Goal: Task Accomplishment & Management: Use online tool/utility

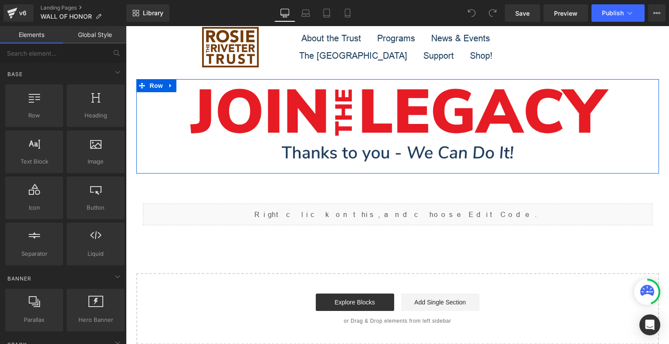
scroll to position [44, 0]
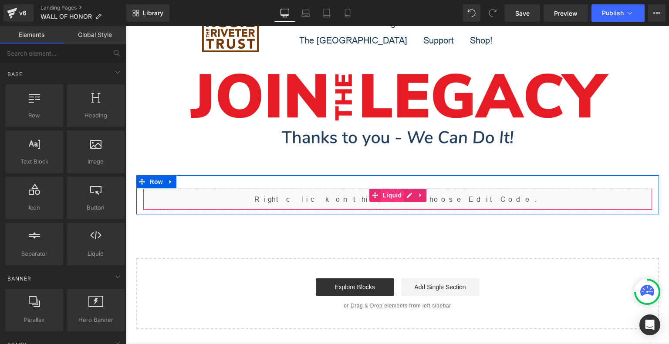
click at [390, 192] on span "Liquid" at bounding box center [393, 195] width 24 height 13
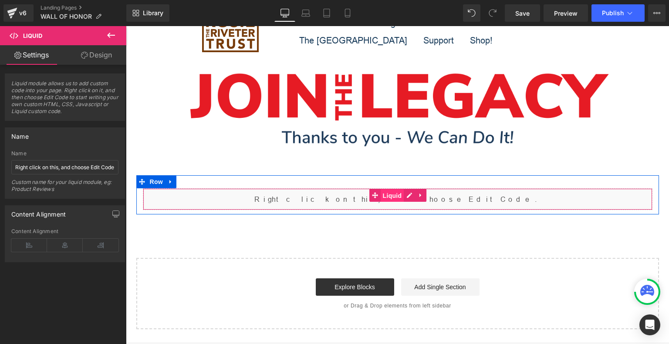
click at [384, 195] on span "Liquid" at bounding box center [393, 195] width 24 height 13
click at [404, 196] on div "Liquid" at bounding box center [397, 200] width 509 height 22
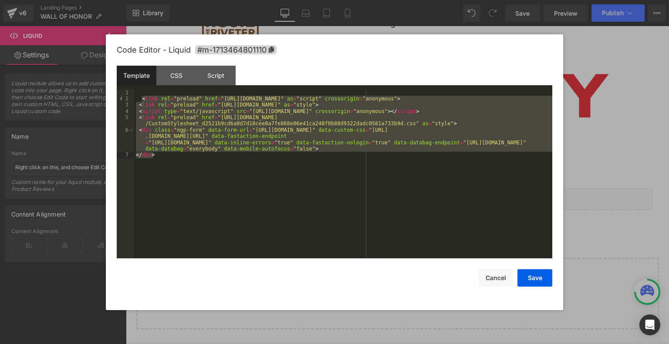
drag, startPoint x: 141, startPoint y: 99, endPoint x: 179, endPoint y: 165, distance: 77.1
click at [179, 165] on div "< link rel = "preload" href = "https://static.everyaction.com/ea-actiontag/at.j…" at bounding box center [343, 181] width 418 height 182
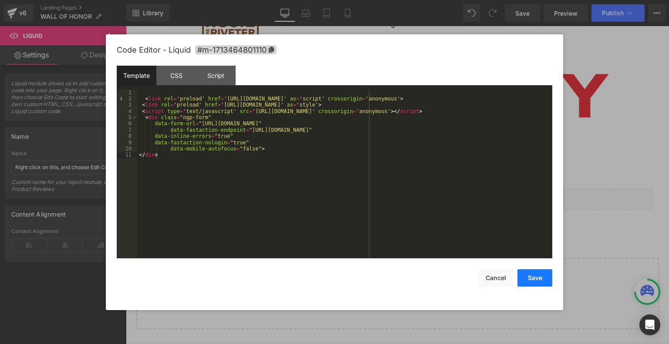
click at [541, 283] on button "Save" at bounding box center [534, 278] width 35 height 17
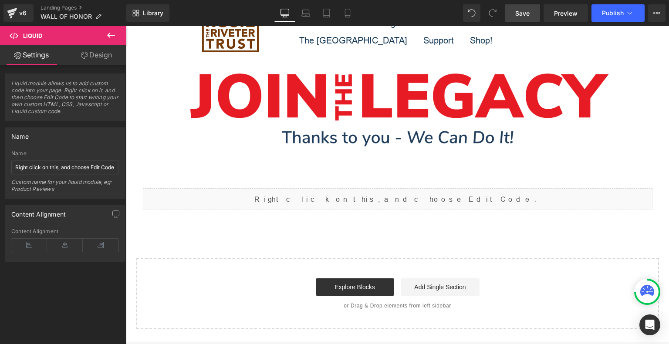
click at [526, 14] on span "Save" at bounding box center [522, 13] width 14 height 9
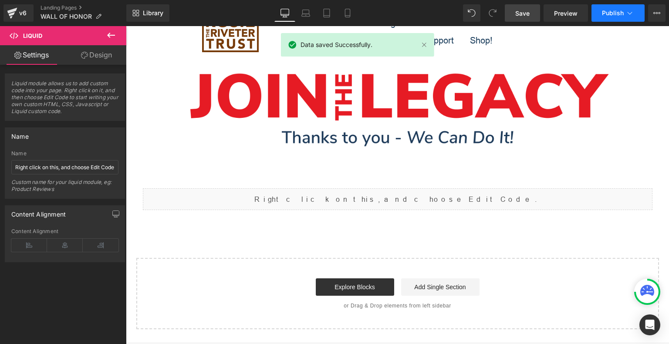
click at [601, 12] on button "Publish" at bounding box center [617, 12] width 53 height 17
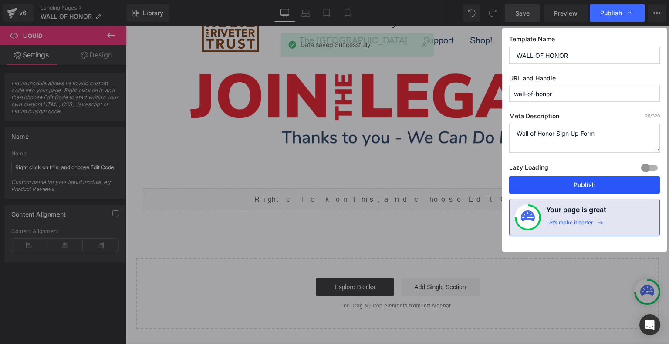
click at [573, 181] on button "Publish" at bounding box center [584, 184] width 151 height 17
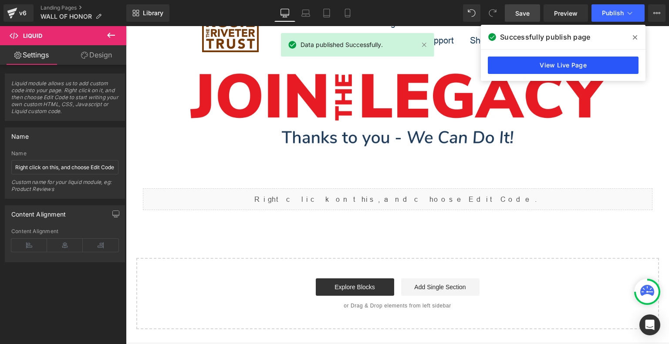
click at [564, 68] on link "View Live Page" at bounding box center [563, 65] width 151 height 17
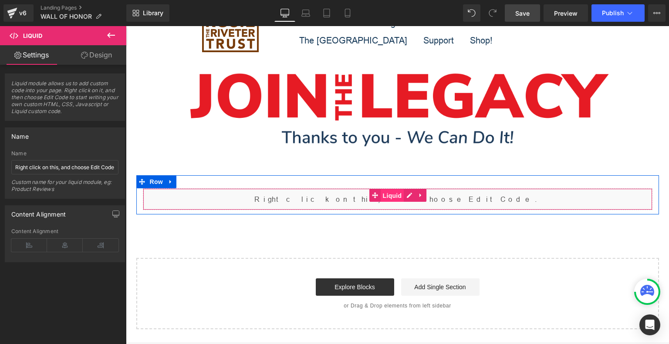
click at [387, 195] on span "Liquid" at bounding box center [393, 195] width 24 height 13
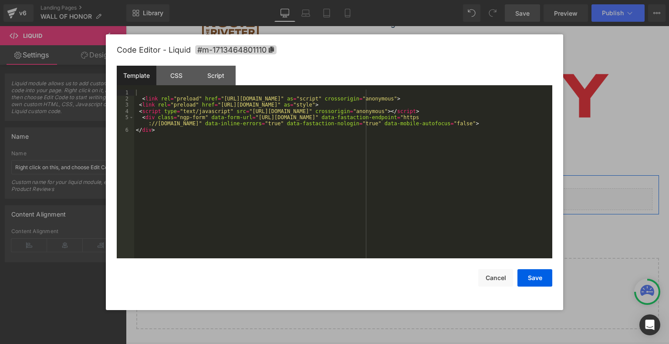
click at [403, 190] on link at bounding box center [407, 195] width 9 height 10
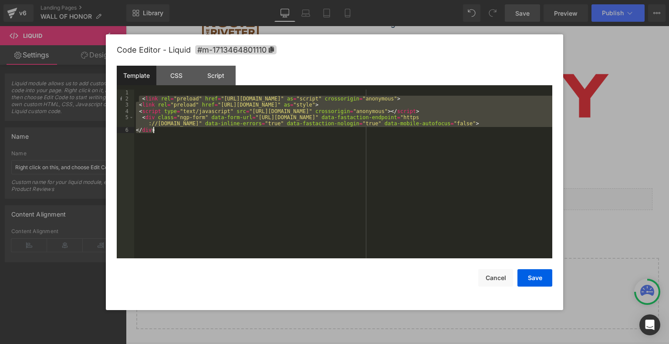
drag, startPoint x: 139, startPoint y: 99, endPoint x: 191, endPoint y: 150, distance: 73.0
click at [191, 150] on div "< link rel = "preload" href = "[URL][DOMAIN_NAME]" as = "script" crossorigin = …" at bounding box center [343, 181] width 418 height 182
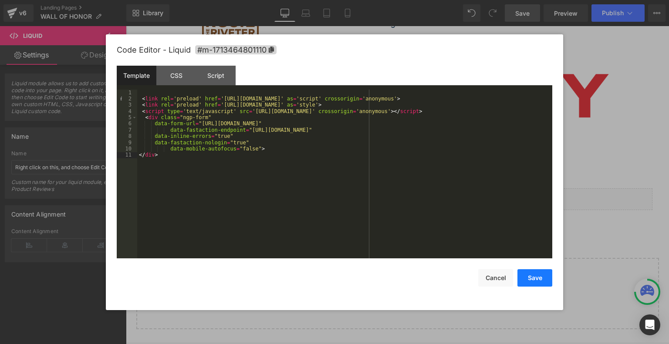
click at [535, 276] on button "Save" at bounding box center [534, 278] width 35 height 17
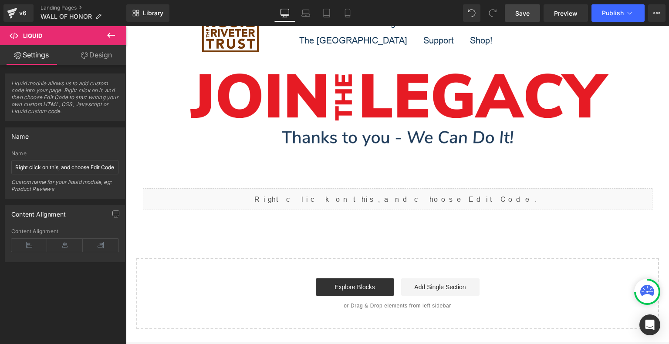
click at [519, 13] on span "Save" at bounding box center [522, 13] width 14 height 9
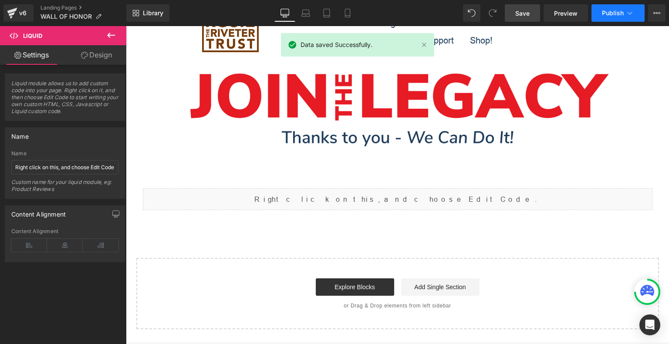
click at [613, 13] on span "Publish" at bounding box center [613, 13] width 22 height 7
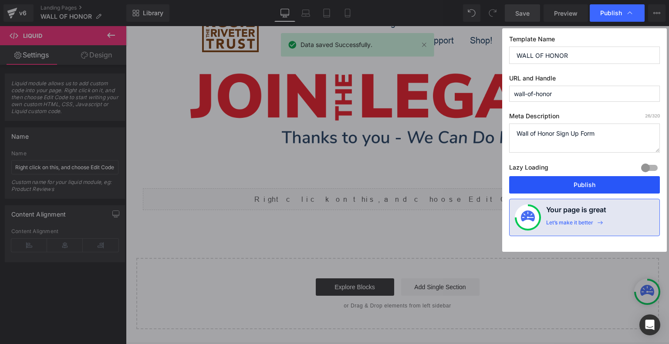
click at [544, 182] on button "Publish" at bounding box center [584, 184] width 151 height 17
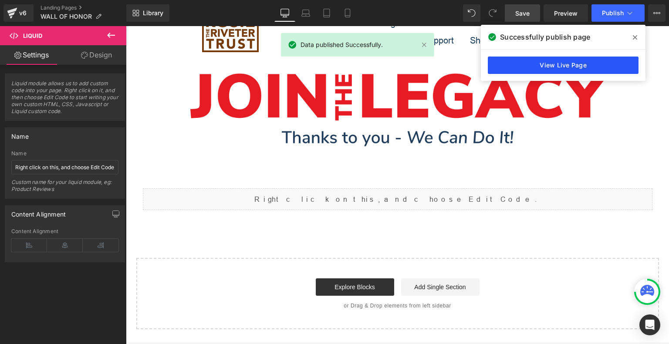
click at [559, 68] on link "View Live Page" at bounding box center [563, 65] width 151 height 17
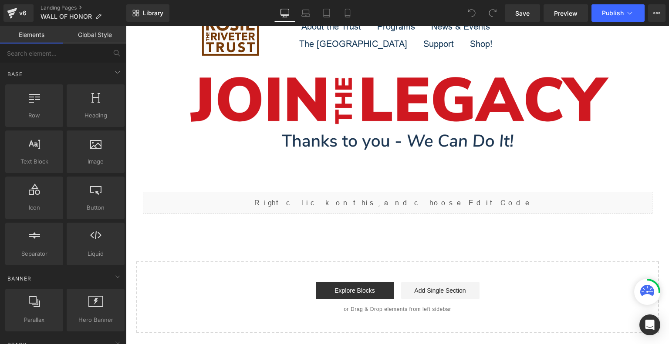
scroll to position [131, 0]
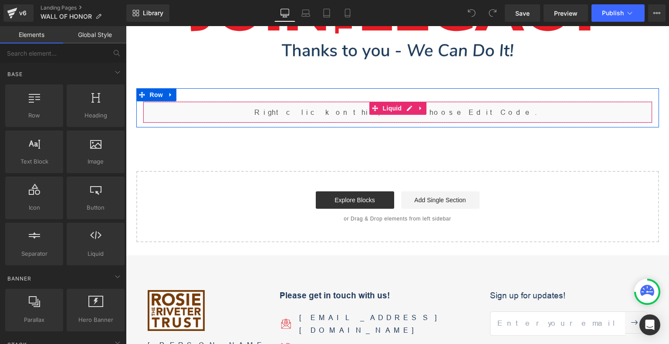
click at [312, 110] on div "Liquid" at bounding box center [397, 112] width 509 height 22
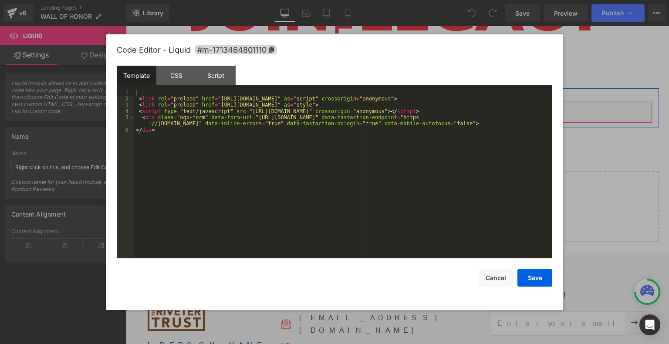
click at [404, 110] on div "Liquid" at bounding box center [397, 112] width 509 height 22
click at [176, 79] on div "CSS" at bounding box center [176, 76] width 40 height 20
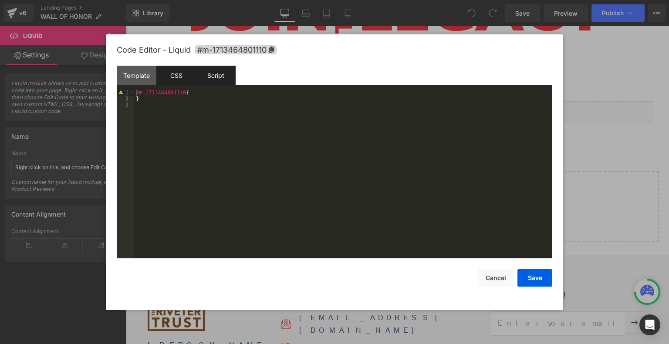
click at [210, 76] on div "Script" at bounding box center [216, 76] width 40 height 20
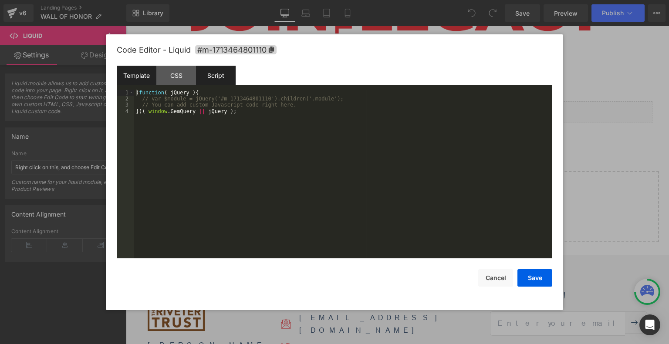
click at [132, 70] on div "Template" at bounding box center [137, 76] width 40 height 20
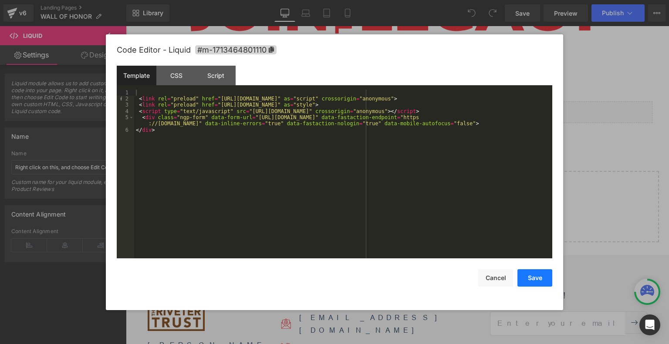
click at [539, 282] on button "Save" at bounding box center [534, 278] width 35 height 17
click at [403, 108] on div "Liquid" at bounding box center [397, 112] width 509 height 22
click at [529, 283] on button "Save" at bounding box center [534, 278] width 35 height 17
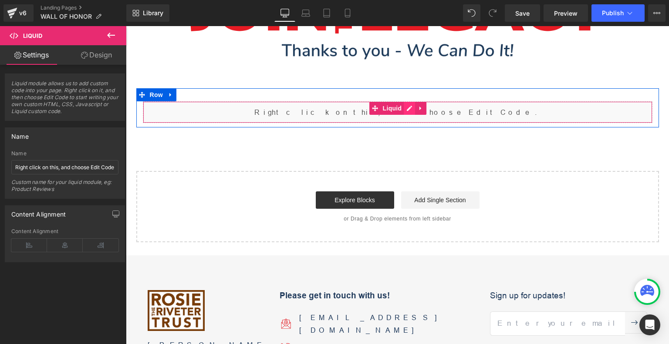
click at [404, 110] on div "Liquid" at bounding box center [397, 112] width 509 height 22
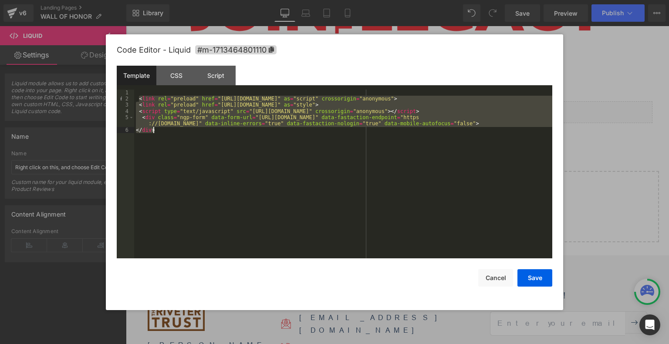
drag, startPoint x: 139, startPoint y: 98, endPoint x: 185, endPoint y: 155, distance: 73.6
click at [185, 155] on div "< link rel = "preload" href = "[URL][DOMAIN_NAME]" as = "script" crossorigin = …" at bounding box center [343, 181] width 418 height 182
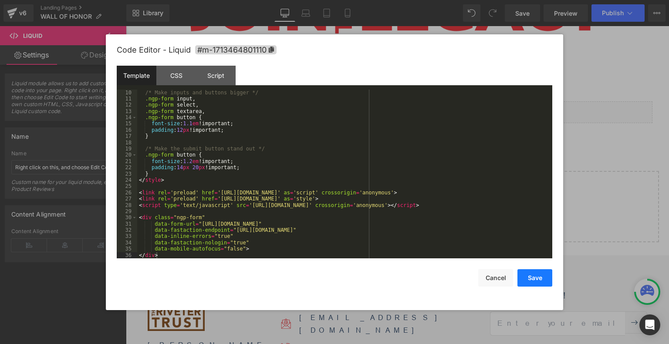
click at [531, 285] on button "Save" at bounding box center [534, 278] width 35 height 17
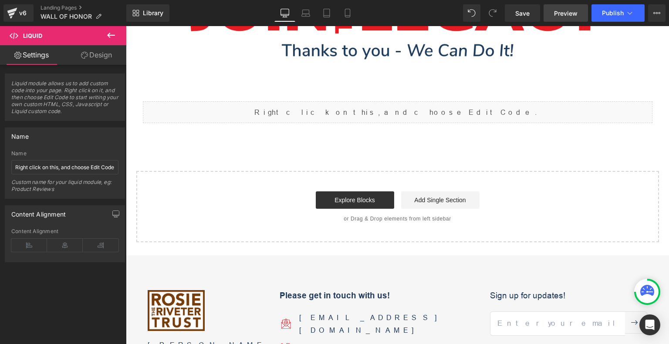
click at [571, 6] on link "Preview" at bounding box center [565, 12] width 44 height 17
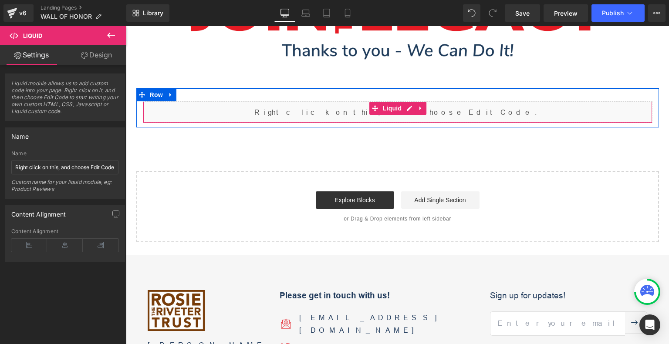
click at [403, 108] on div "Liquid" at bounding box center [397, 112] width 509 height 22
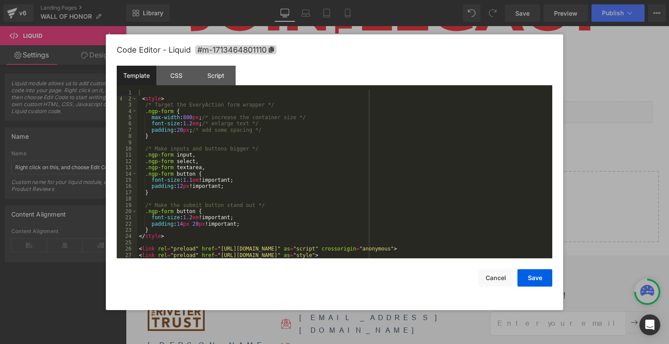
scroll to position [0, 0]
drag, startPoint x: 189, startPoint y: 118, endPoint x: 181, endPoint y: 118, distance: 8.3
click at [181, 118] on div "< style > /* Target the EveryAction form wrapper */ .ngp-form { max-width : 800…" at bounding box center [342, 181] width 411 height 182
click at [536, 281] on button "Save" at bounding box center [534, 278] width 35 height 17
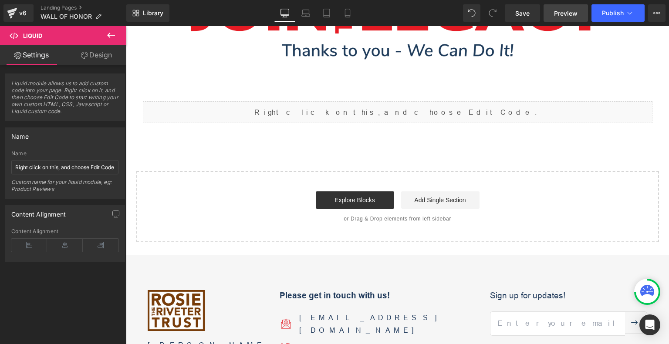
click at [551, 8] on link "Preview" at bounding box center [565, 12] width 44 height 17
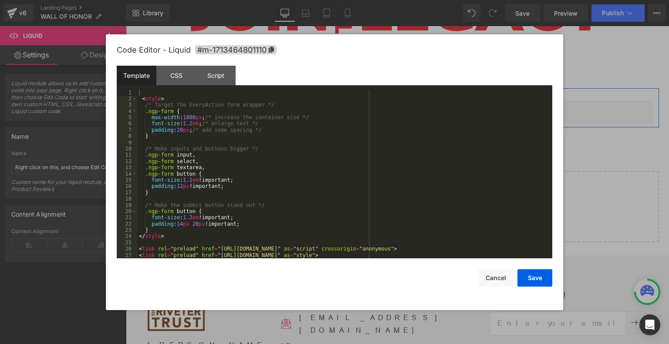
click at [408, 107] on div "Liquid" at bounding box center [397, 112] width 509 height 22
click at [192, 118] on div "< style > /* Target the EveryAction form wrapper */ .ngp-form { max-width : 100…" at bounding box center [342, 181] width 411 height 182
click at [193, 121] on div "< style > /* Target the EveryAction form wrapper */ .ngp-form { max-width : 800…" at bounding box center [342, 181] width 411 height 182
click at [189, 124] on div "< style > /* Target the EveryAction form wrapper */ .ngp-form { max-width : 800…" at bounding box center [342, 181] width 411 height 182
click at [190, 124] on div "< style > /* Target the EveryAction form wrapper */ .ngp-form { max-width : 800…" at bounding box center [342, 181] width 411 height 182
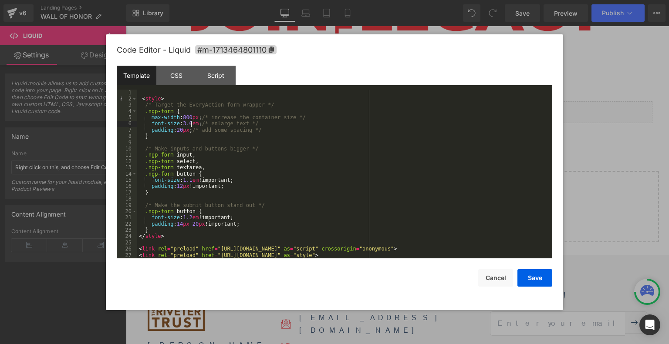
click at [367, 174] on div "< style > /* Target the EveryAction form wrapper */ .ngp-form { max-width : 800…" at bounding box center [342, 181] width 411 height 182
click at [529, 281] on button "Save" at bounding box center [534, 278] width 35 height 17
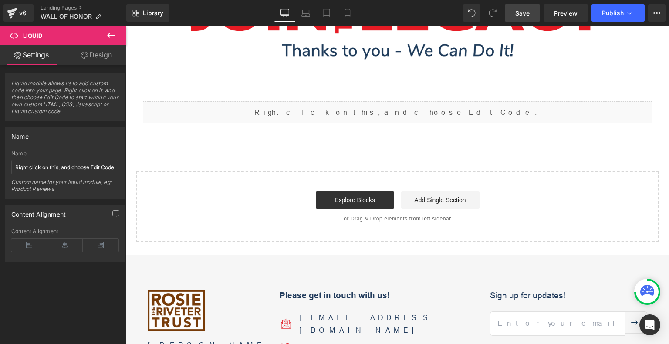
click at [515, 15] on link "Save" at bounding box center [522, 12] width 35 height 17
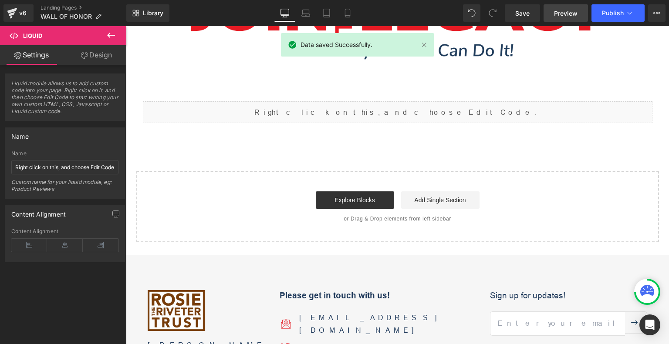
click at [563, 10] on span "Preview" at bounding box center [566, 13] width 24 height 9
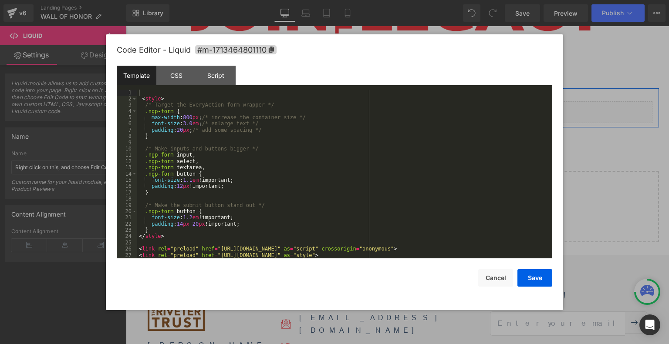
click at [406, 108] on div "Liquid" at bounding box center [397, 112] width 509 height 22
click at [191, 124] on div "< style > /* Target the EveryAction form wrapper */ .ngp-form { max-width : 800…" at bounding box center [342, 181] width 411 height 182
click at [325, 165] on div "< style > /* Target the EveryAction form wrapper */ .ngp-form { max-width : 800…" at bounding box center [342, 181] width 411 height 182
click at [249, 177] on div "< style > /* Target the EveryAction form wrapper */ .ngp-form { max-width : 800…" at bounding box center [342, 181] width 411 height 182
click at [189, 181] on div "< style > /* Target the EveryAction form wrapper */ .ngp-form { max-width : 800…" at bounding box center [342, 181] width 411 height 182
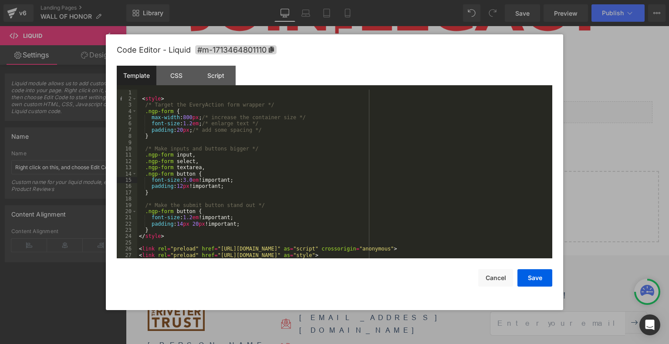
click at [334, 186] on div "< style > /* Target the EveryAction form wrapper */ .ngp-form { max-width : 800…" at bounding box center [342, 181] width 411 height 182
click at [533, 278] on button "Save" at bounding box center [534, 278] width 35 height 17
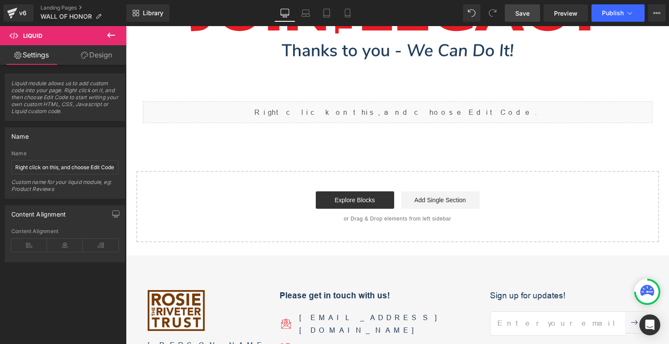
click at [518, 10] on span "Save" at bounding box center [522, 13] width 14 height 9
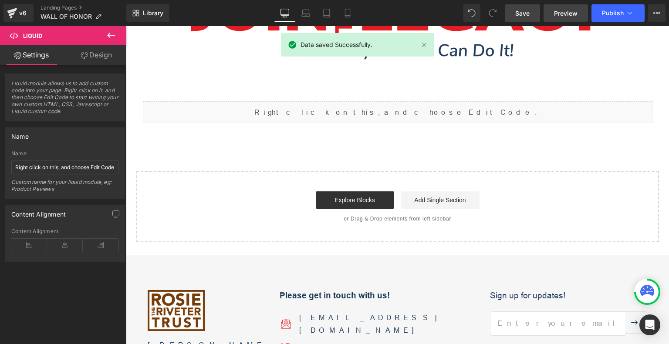
click at [569, 13] on span "Preview" at bounding box center [566, 13] width 24 height 9
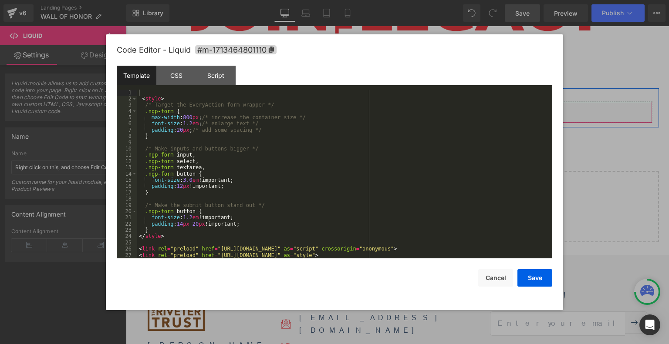
click at [409, 104] on div "Liquid" at bounding box center [397, 112] width 509 height 22
click at [189, 179] on div "< style > /* Target the EveryAction form wrapper */ .ngp-form { max-width : 800…" at bounding box center [342, 181] width 411 height 182
click at [363, 185] on div "< style > /* Target the EveryAction form wrapper */ .ngp-form { max-width : 800…" at bounding box center [342, 181] width 411 height 182
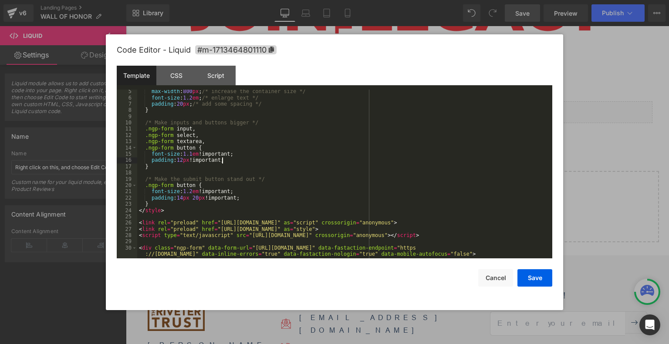
scroll to position [26, 0]
click at [237, 145] on div "max-width : 800 px ; /* increase the container size */ font-size : 1.2 em ; /* …" at bounding box center [342, 179] width 411 height 182
click at [180, 215] on div "max-width : 800 px ; /* increase the container size */ font-size : 1.2 em ; /* …" at bounding box center [342, 179] width 411 height 182
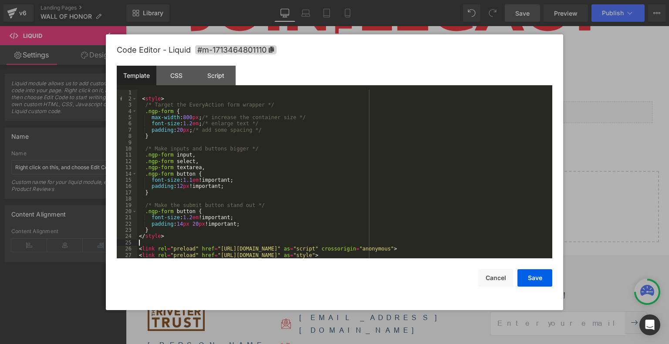
scroll to position [0, 0]
click at [283, 139] on div "< style > /* Target the EveryAction form wrapper */ .ngp-form { max-width : 800…" at bounding box center [342, 181] width 411 height 182
click at [324, 155] on div "< style > /* Target the EveryAction form wrapper */ .ngp-form { max-width : 800…" at bounding box center [342, 181] width 411 height 182
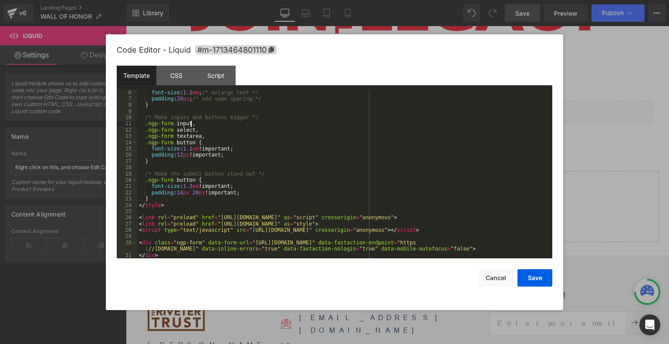
scroll to position [31, 0]
click at [535, 277] on button "Save" at bounding box center [534, 278] width 35 height 17
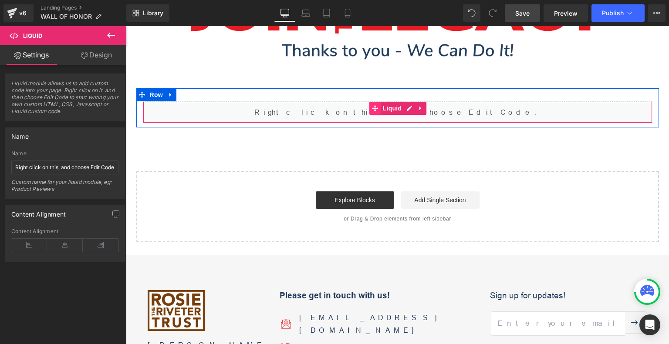
click at [372, 109] on icon at bounding box center [375, 108] width 6 height 7
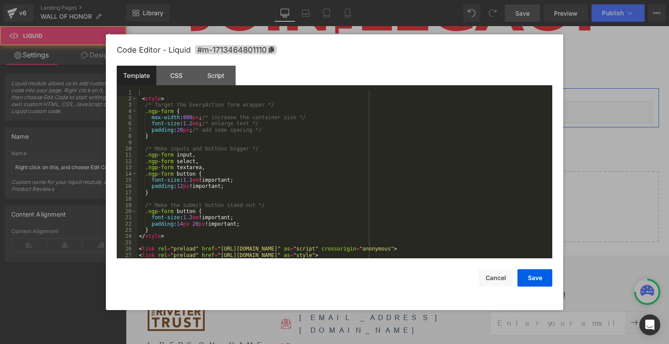
click at [402, 109] on div "Liquid" at bounding box center [397, 112] width 509 height 22
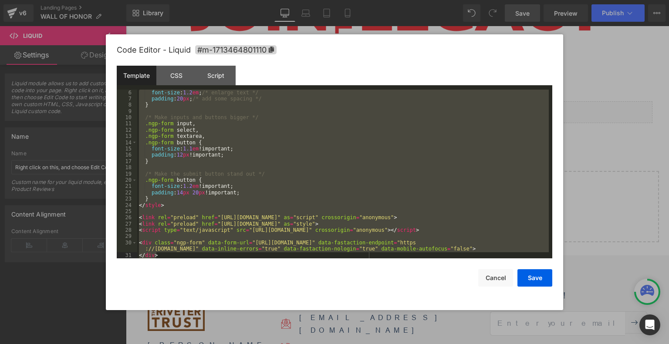
drag, startPoint x: 141, startPoint y: 99, endPoint x: 280, endPoint y: 264, distance: 216.6
click at [280, 264] on div "Code Editor - Liquid #m-1713464801110 Template CSS Script Data 6 7 8 9 10 11 12…" at bounding box center [334, 172] width 435 height 276
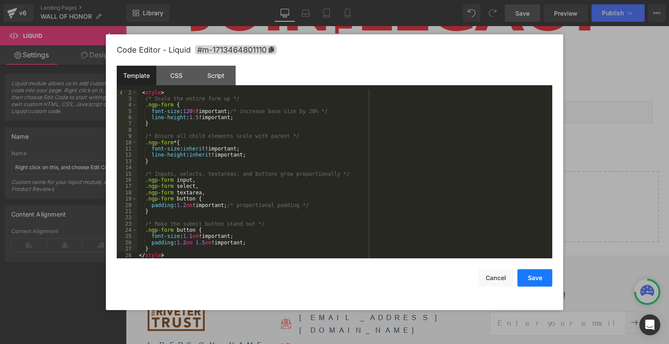
click at [529, 278] on button "Save" at bounding box center [534, 278] width 35 height 17
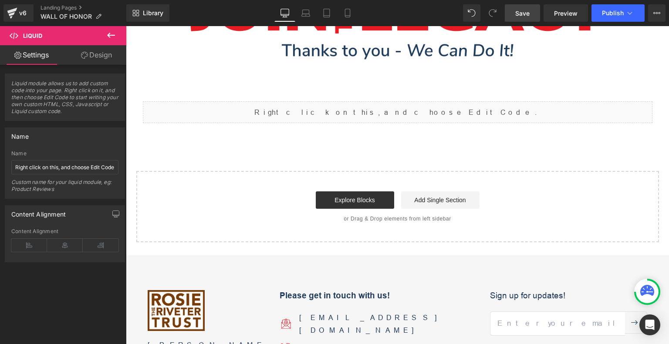
click at [521, 12] on span "Save" at bounding box center [522, 13] width 14 height 9
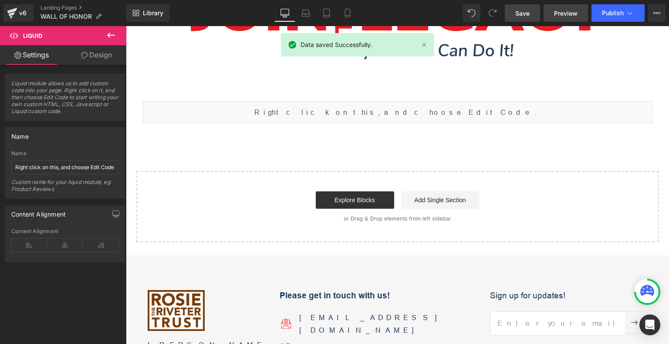
click at [564, 13] on span "Preview" at bounding box center [566, 13] width 24 height 9
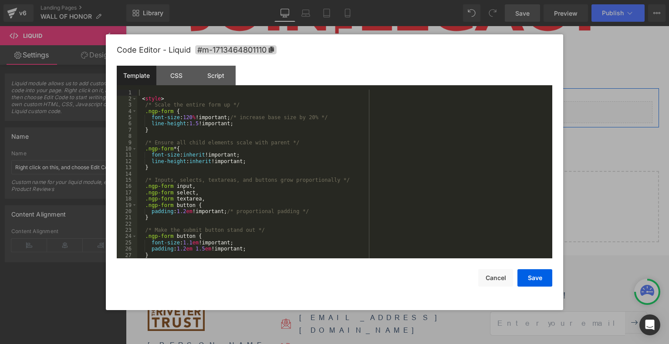
click at [408, 109] on div "Liquid" at bounding box center [397, 112] width 509 height 22
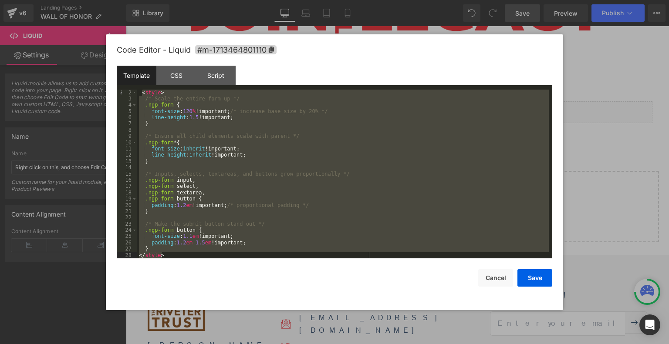
drag, startPoint x: 142, startPoint y: 99, endPoint x: 312, endPoint y: 163, distance: 181.9
click at [263, 275] on div "Code Editor - Liquid #m-1713464801110 Template CSS Script Data 2 3 4 5 6 7 8 9 …" at bounding box center [334, 172] width 435 height 276
click at [362, 143] on div "< style > /* Scale the entire form up */ .ngp-form { font-size : 120 % !importa…" at bounding box center [342, 174] width 411 height 169
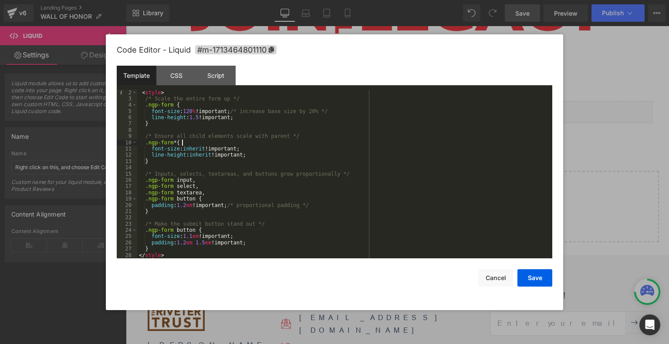
scroll to position [0, 0]
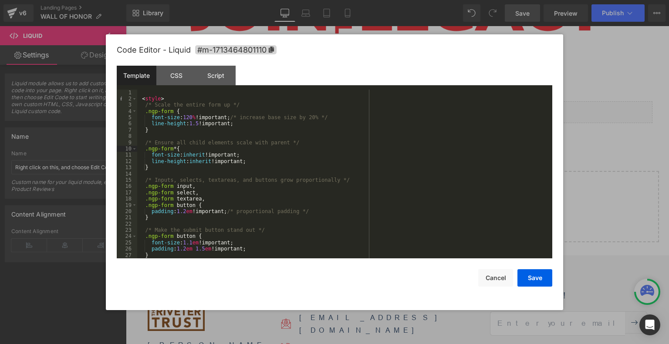
click at [146, 92] on div "< style > /* Scale the entire form up */ .ngp-form { font-size : 120 % !importa…" at bounding box center [342, 181] width 411 height 182
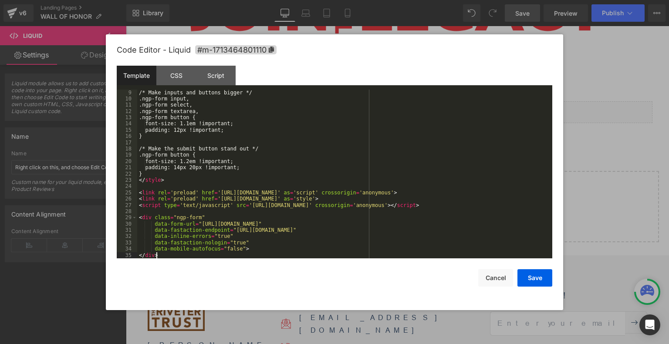
scroll to position [50, 0]
click at [536, 278] on button "Save" at bounding box center [534, 278] width 35 height 17
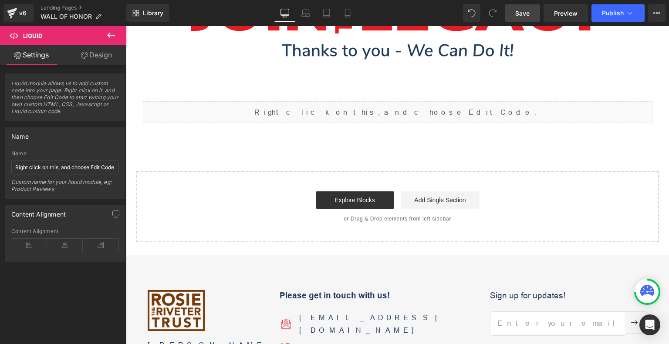
click at [517, 12] on span "Save" at bounding box center [522, 13] width 14 height 9
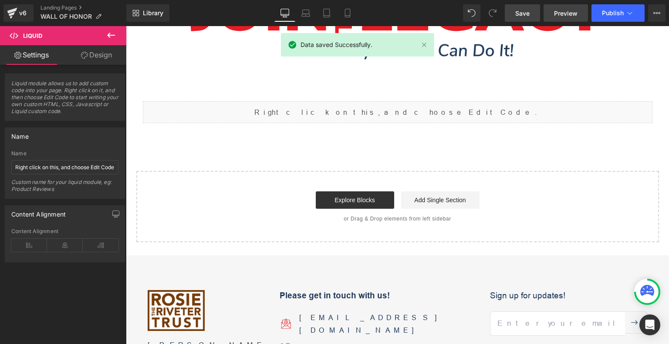
click at [565, 13] on span "Preview" at bounding box center [566, 13] width 24 height 9
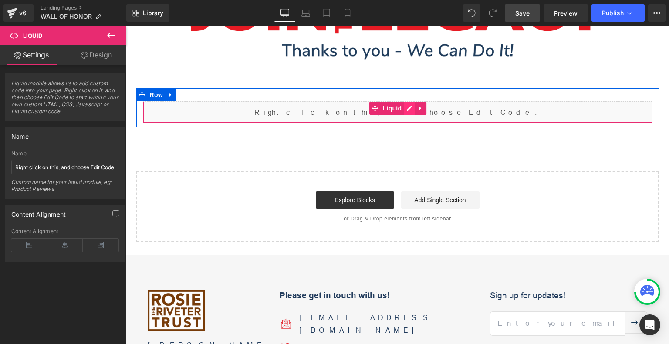
click at [409, 108] on div "Liquid" at bounding box center [397, 112] width 509 height 22
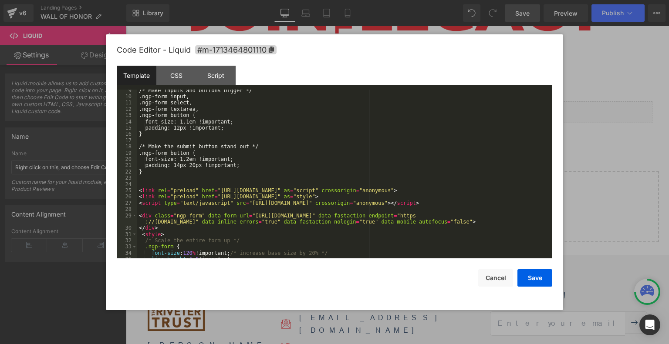
scroll to position [0, 0]
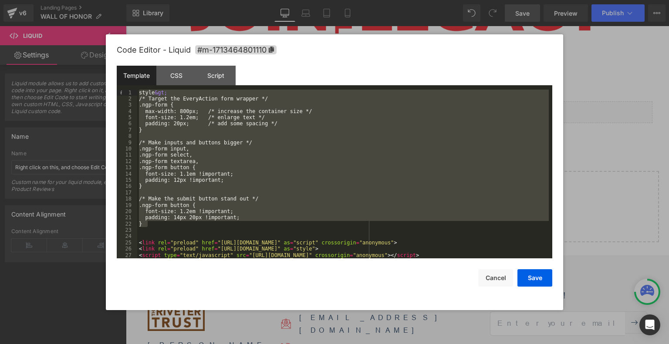
drag, startPoint x: 252, startPoint y: 222, endPoint x: 135, endPoint y: 88, distance: 178.4
click at [135, 88] on div "Template CSS Script Data 1 2 3 4 5 6 7 8 9 10 11 12 13 14 15 16 17 18 19 20 21 …" at bounding box center [334, 162] width 435 height 193
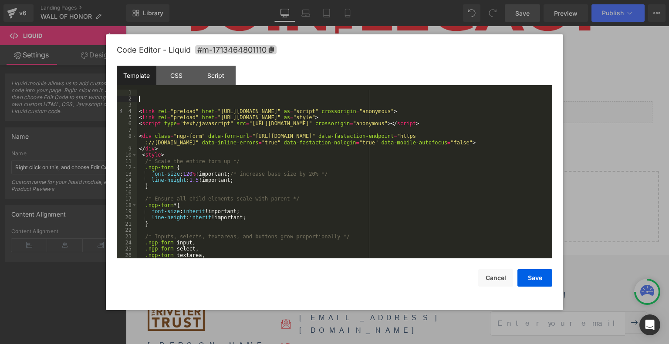
click at [142, 101] on div "< link rel = "preload" href = "[URL][DOMAIN_NAME]" as = "script" crossorigin = …" at bounding box center [342, 181] width 411 height 182
click at [141, 107] on div "< link rel = "preload" href = "[URL][DOMAIN_NAME]" as = "script" crossorigin = …" at bounding box center [342, 181] width 411 height 182
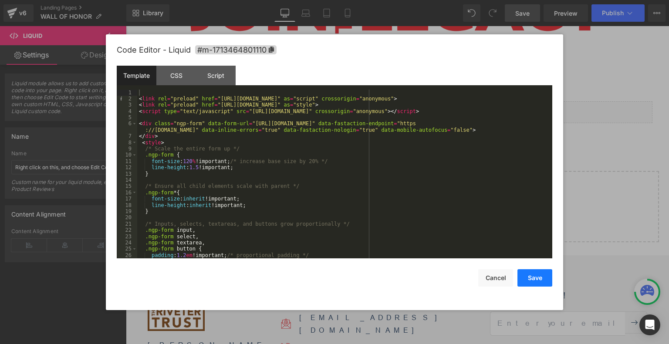
click at [532, 278] on button "Save" at bounding box center [534, 278] width 35 height 17
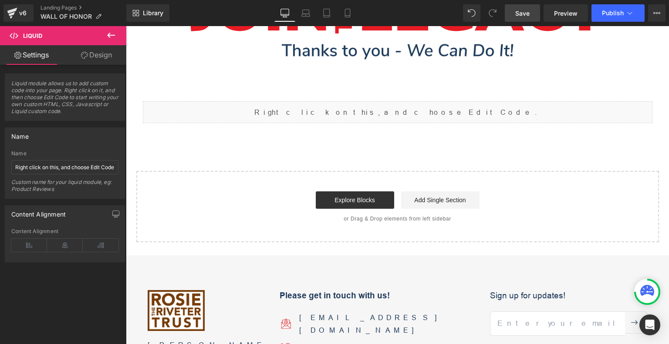
click at [524, 18] on link "Save" at bounding box center [522, 12] width 35 height 17
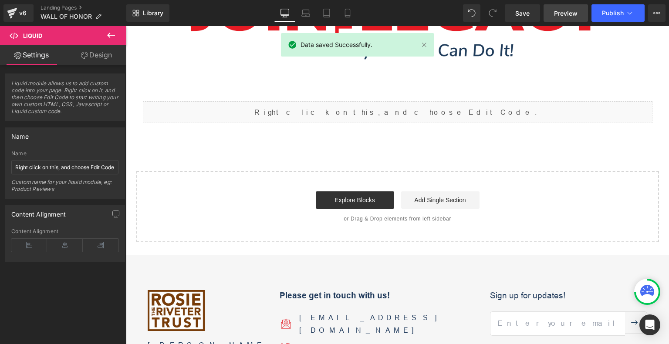
click at [565, 14] on span "Preview" at bounding box center [566, 13] width 24 height 9
